Goal: Information Seeking & Learning: Learn about a topic

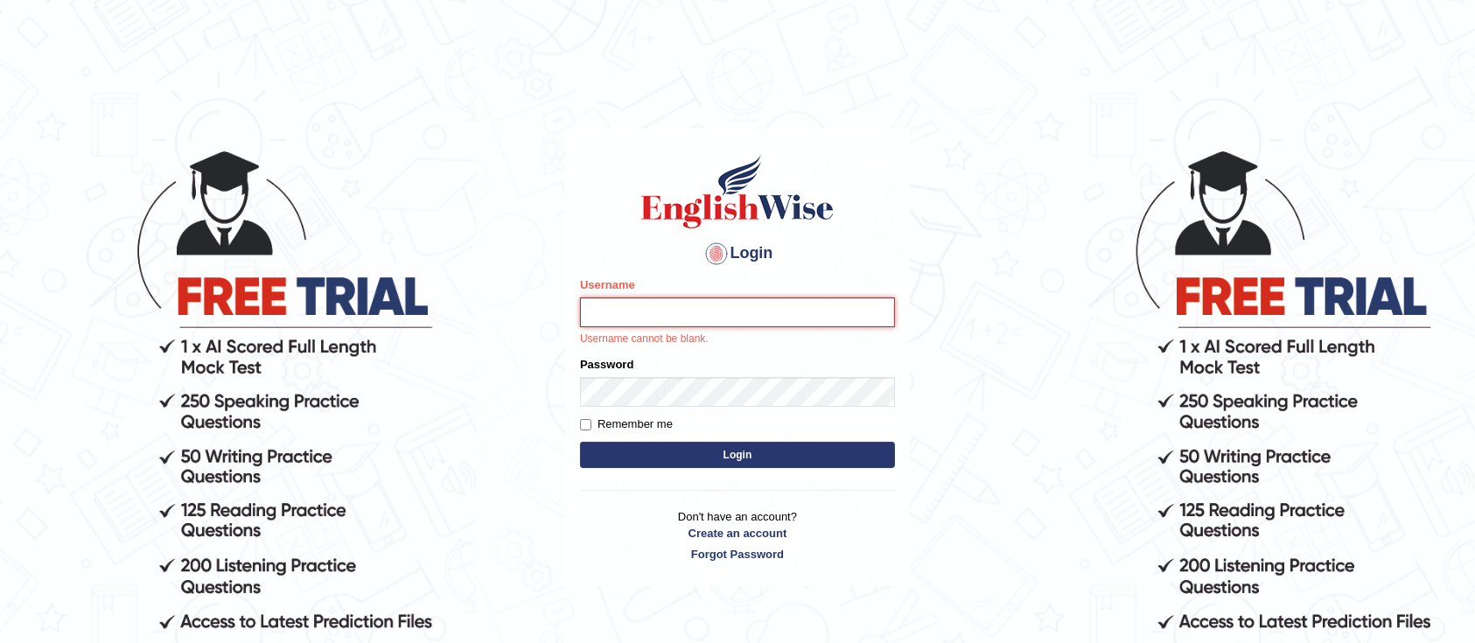
type input "Asangancp"
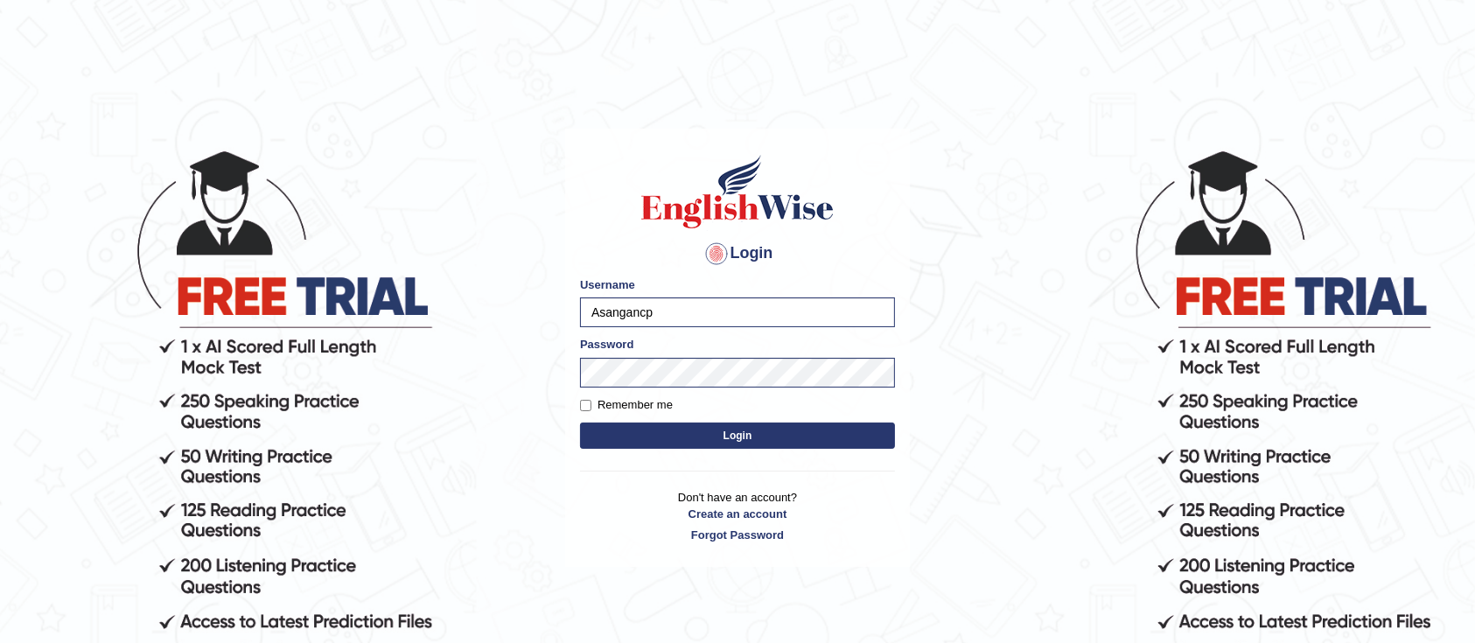
click at [702, 444] on button "Login" at bounding box center [737, 436] width 315 height 26
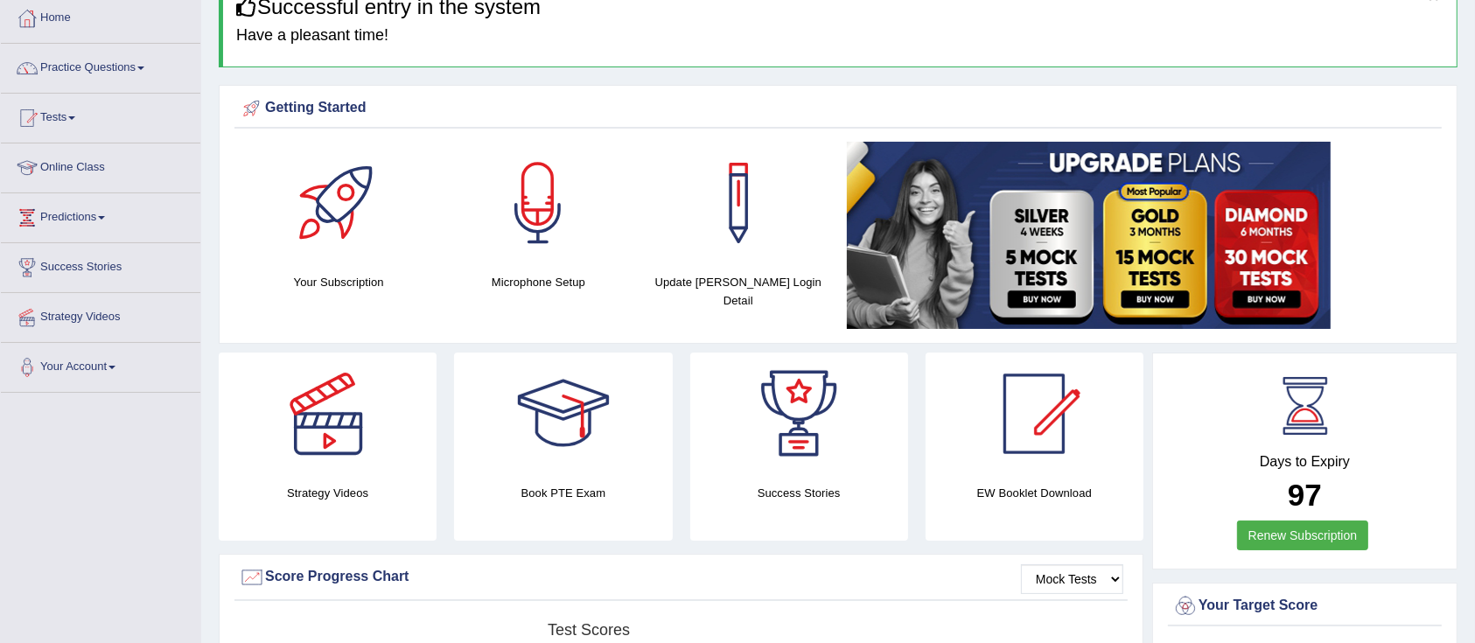
scroll to position [123, 0]
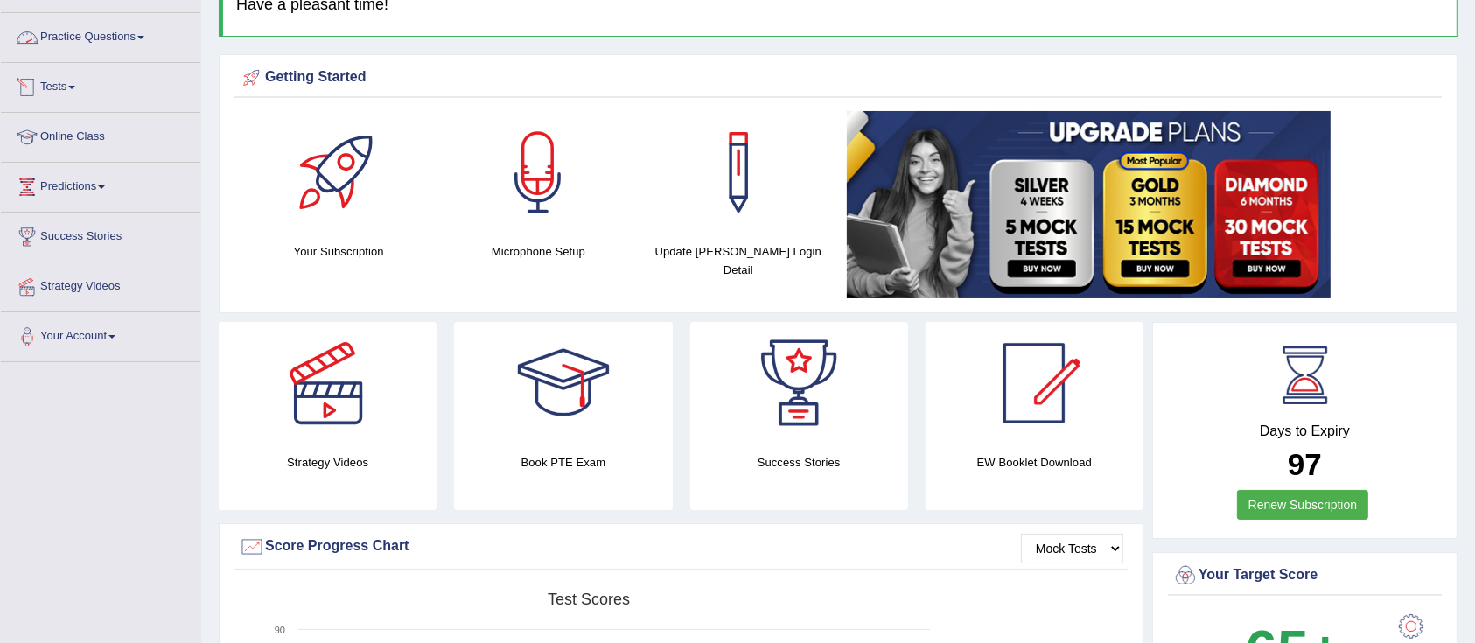
click at [85, 46] on link "Practice Questions" at bounding box center [100, 35] width 199 height 44
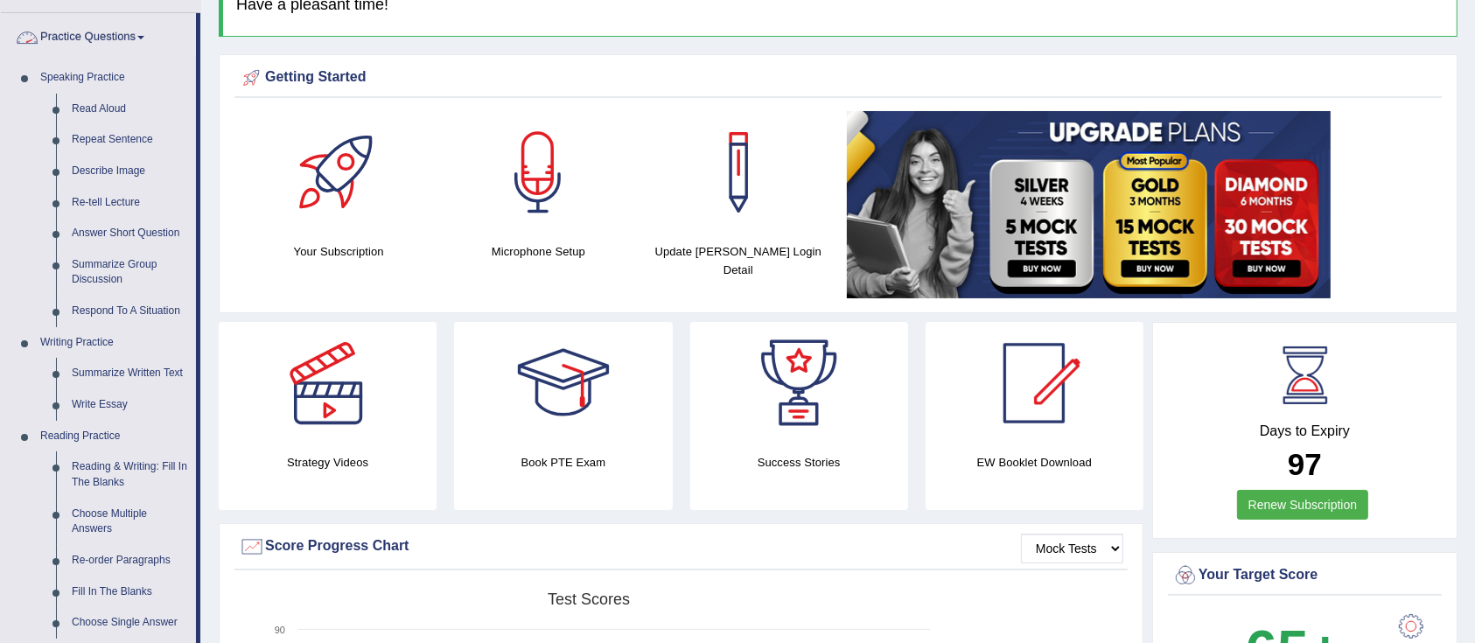
click at [94, 38] on link "Practice Questions" at bounding box center [98, 35] width 195 height 44
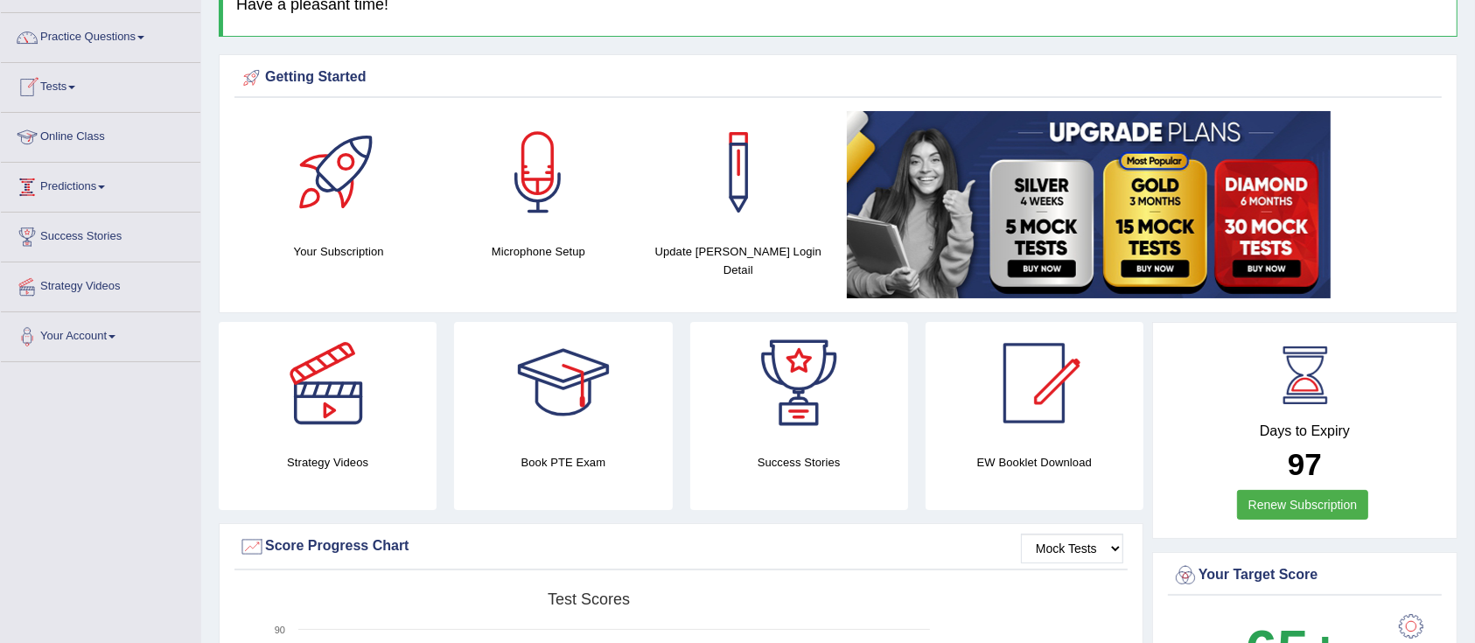
click at [87, 186] on link "Predictions" at bounding box center [100, 185] width 199 height 44
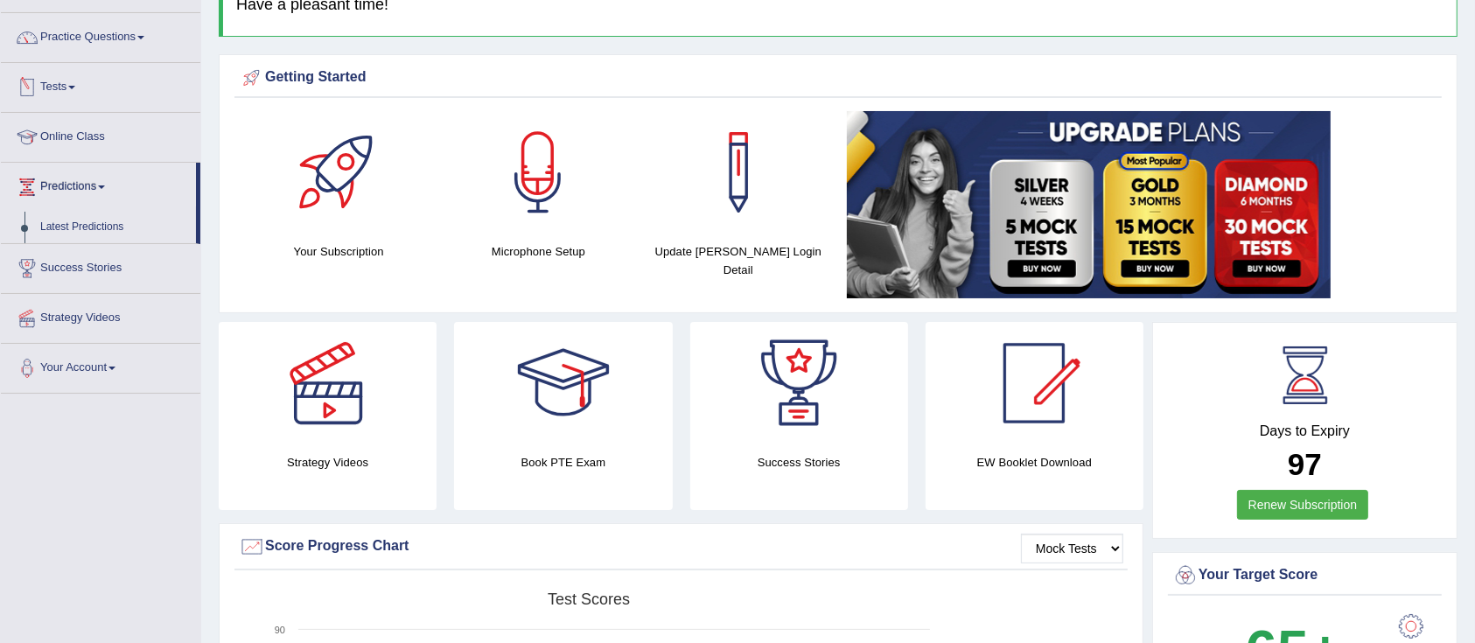
click at [63, 133] on link "Online Class" at bounding box center [100, 135] width 199 height 44
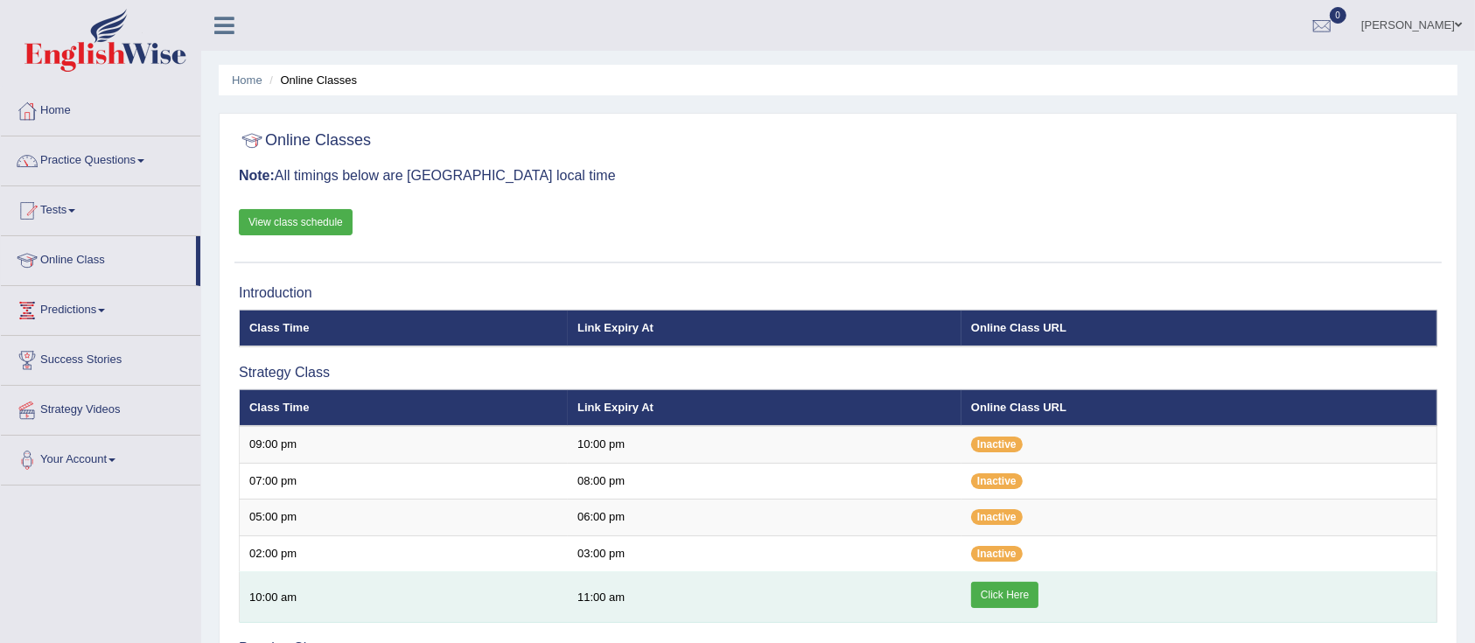
click at [1015, 597] on link "Click Here" at bounding box center [1004, 595] width 67 height 26
